Goal: Information Seeking & Learning: Find specific fact

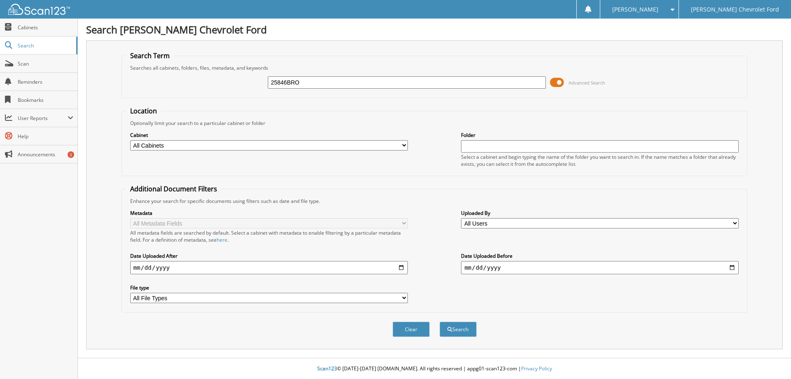
type input "25846BRO"
click at [440, 321] on button "Search" at bounding box center [458, 328] width 37 height 15
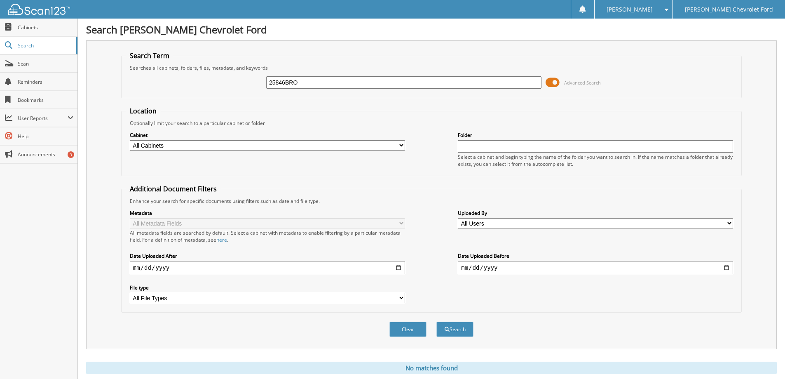
click at [314, 83] on input "25846BRO" at bounding box center [403, 82] width 275 height 12
type input "2578243"
click at [436, 321] on button "Search" at bounding box center [454, 328] width 37 height 15
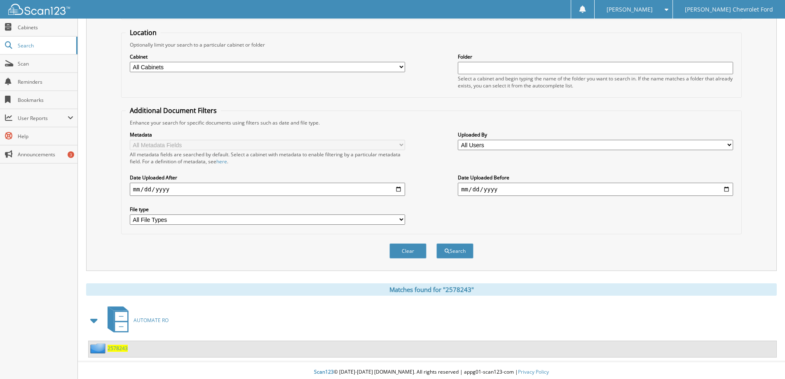
scroll to position [82, 0]
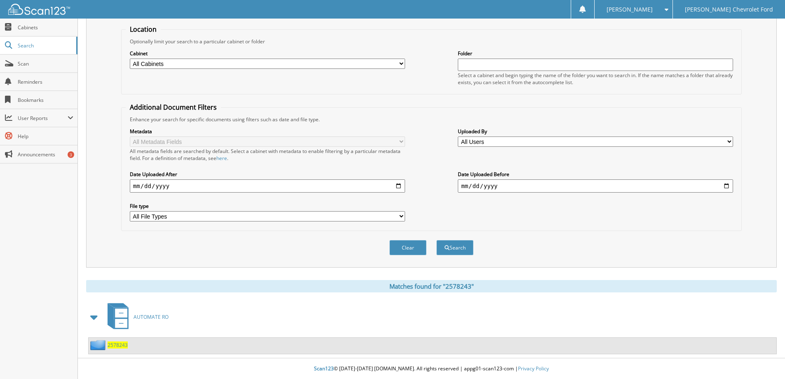
click at [143, 316] on span "AUTOMATE RO" at bounding box center [151, 316] width 35 height 7
